Goal: Check status: Check status

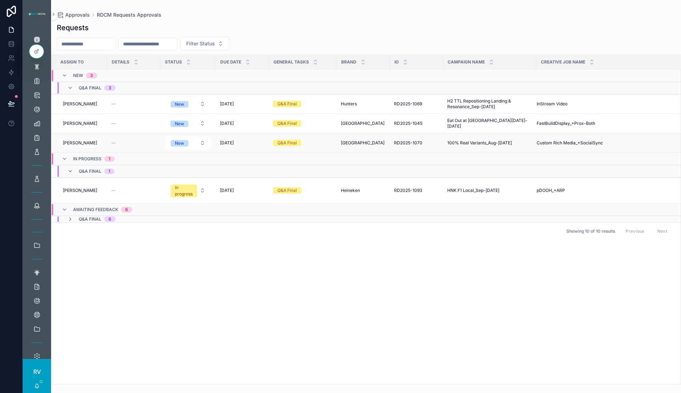
click at [543, 140] on span "Custom Rich Media_+SocialSync" at bounding box center [569, 143] width 66 height 6
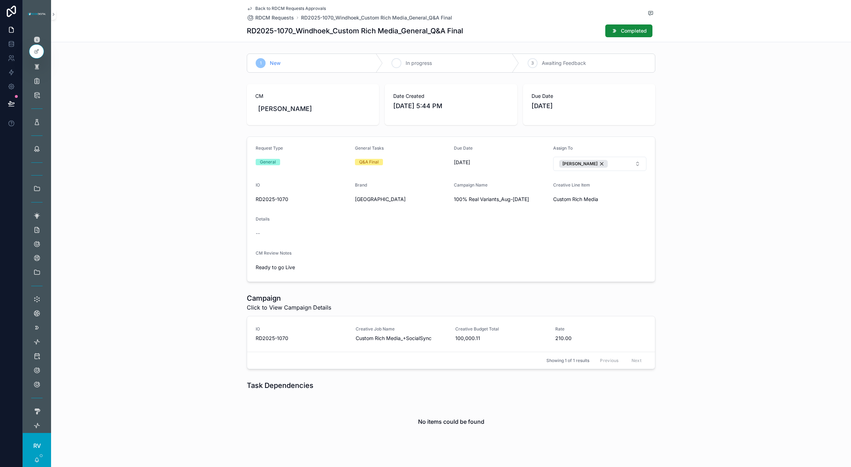
click at [473, 60] on div "2 In progress" at bounding box center [451, 63] width 136 height 18
click at [483, 337] on span "100,000.11" at bounding box center [500, 338] width 91 height 7
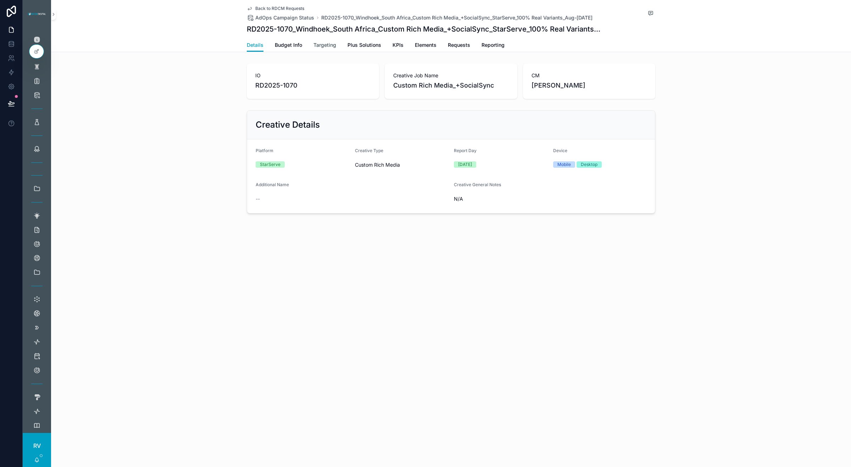
click at [313, 43] on span "Targeting" at bounding box center [324, 44] width 23 height 7
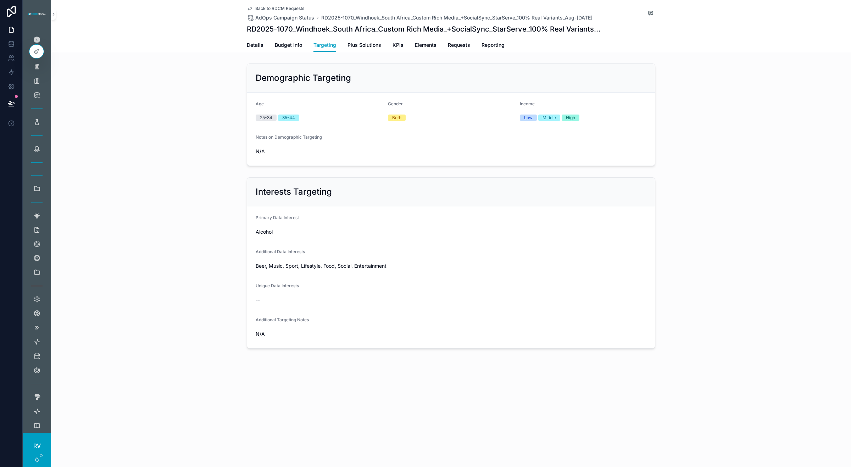
click at [181, 196] on div "Interests Targeting Primary Data Interest Alcohol Additional Data Interests Bee…" at bounding box center [451, 262] width 800 height 177
click at [365, 46] on span "Plus Solutions" at bounding box center [364, 44] width 34 height 7
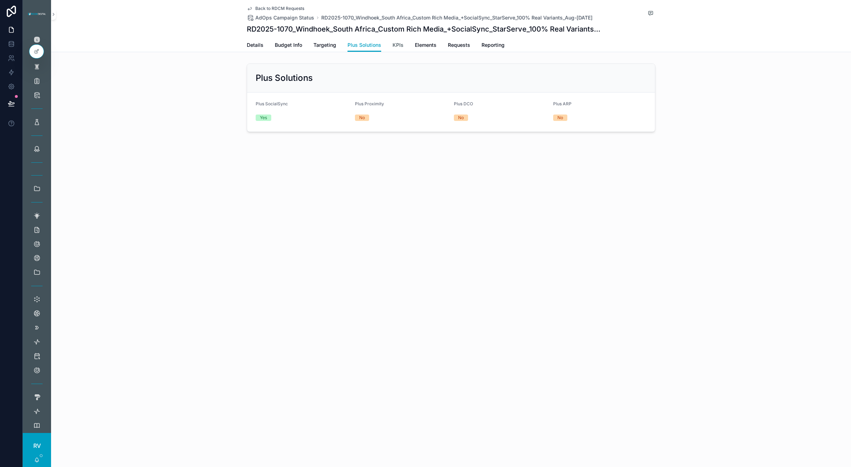
click at [394, 47] on span "KPIs" at bounding box center [397, 44] width 11 height 7
click at [428, 43] on span "Elements" at bounding box center [426, 44] width 22 height 7
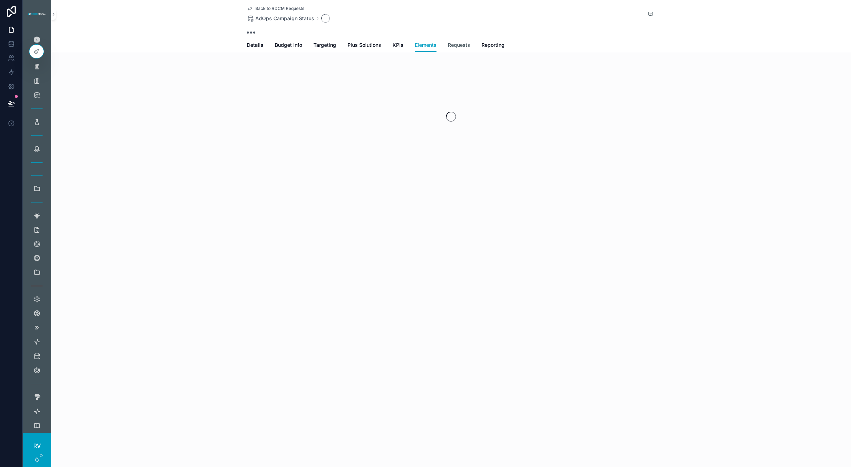
click at [464, 44] on span "Requests" at bounding box center [459, 44] width 22 height 7
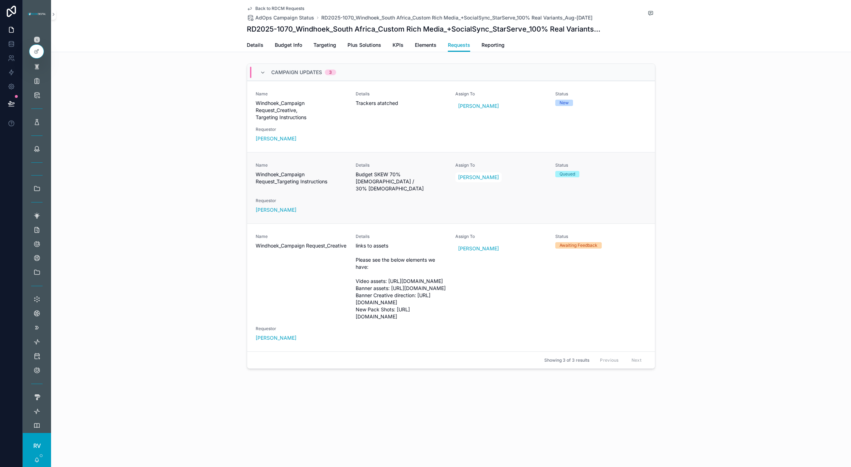
click at [405, 178] on span "Budget SKEW 70% [DEMOGRAPHIC_DATA] / 30% [DEMOGRAPHIC_DATA]" at bounding box center [401, 181] width 91 height 21
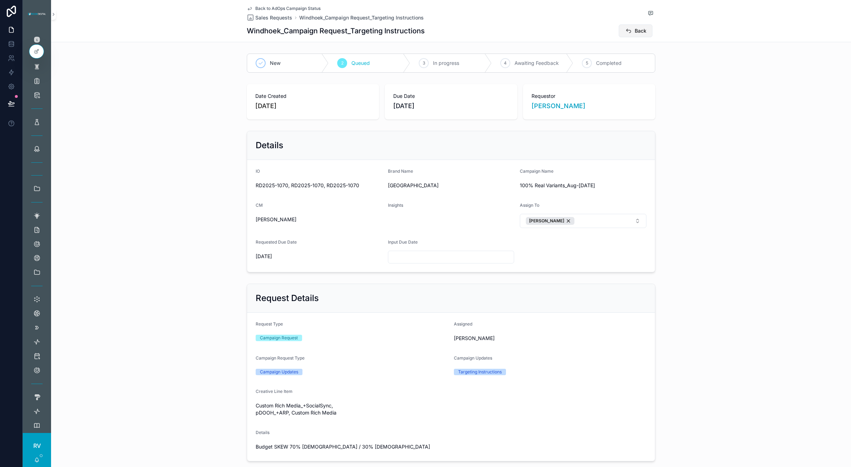
click at [627, 31] on icon "scrollable content" at bounding box center [628, 30] width 7 height 7
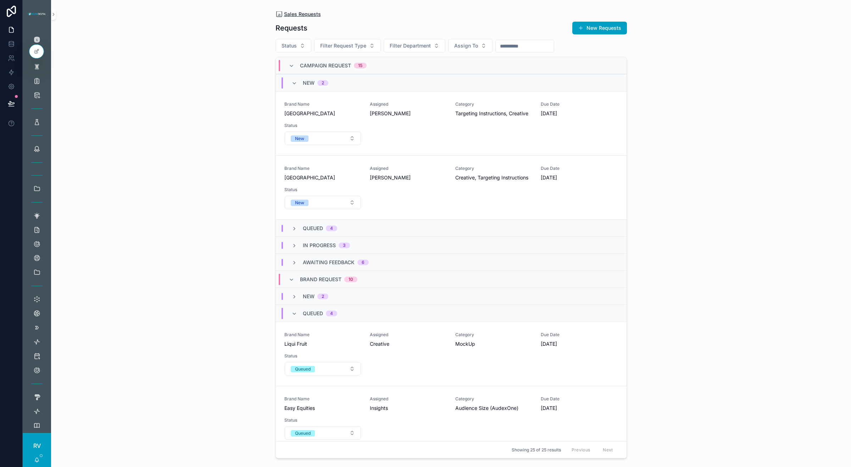
click at [305, 11] on span "Sales Requests" at bounding box center [302, 14] width 37 height 7
click at [37, 90] on div "Approvals" at bounding box center [36, 94] width 11 height 11
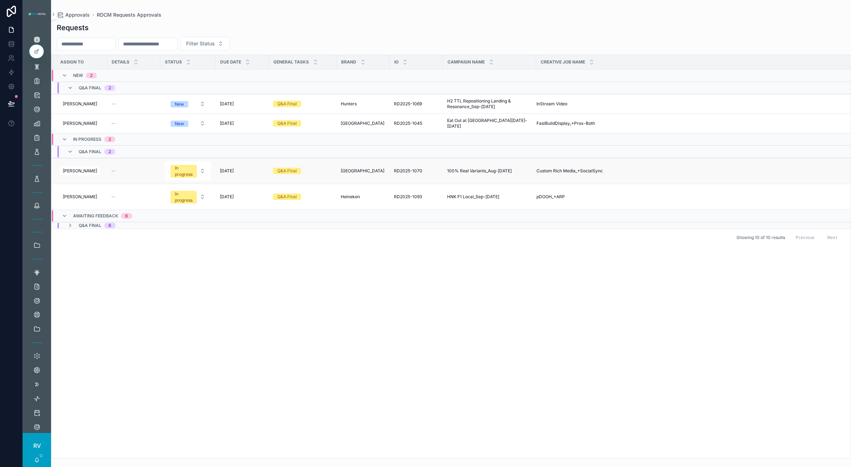
click at [584, 172] on span "Custom Rich Media_+SocialSync" at bounding box center [569, 171] width 66 height 6
